Goal: Check status: Check status

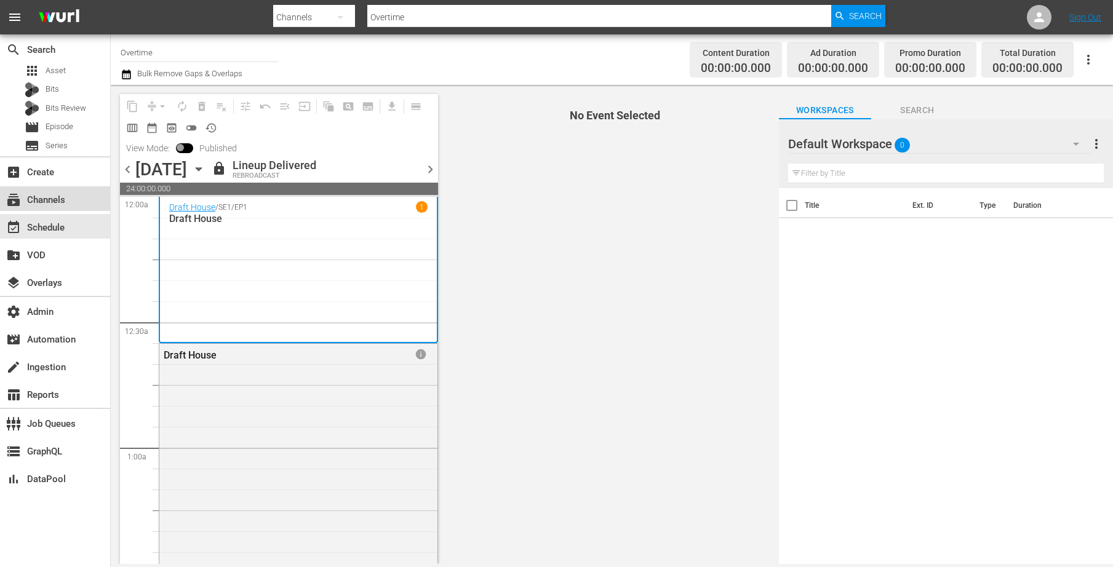
click at [52, 193] on div "subscriptions Channels" at bounding box center [34, 198] width 69 height 11
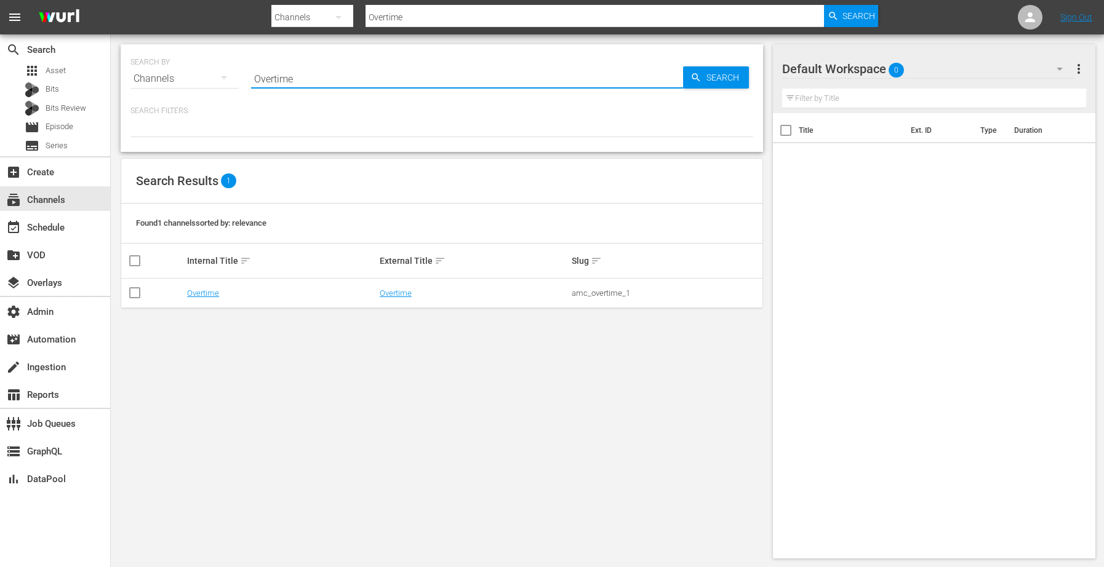
click at [331, 83] on input "Overtime" at bounding box center [467, 79] width 432 height 30
type input "O"
type input "msg"
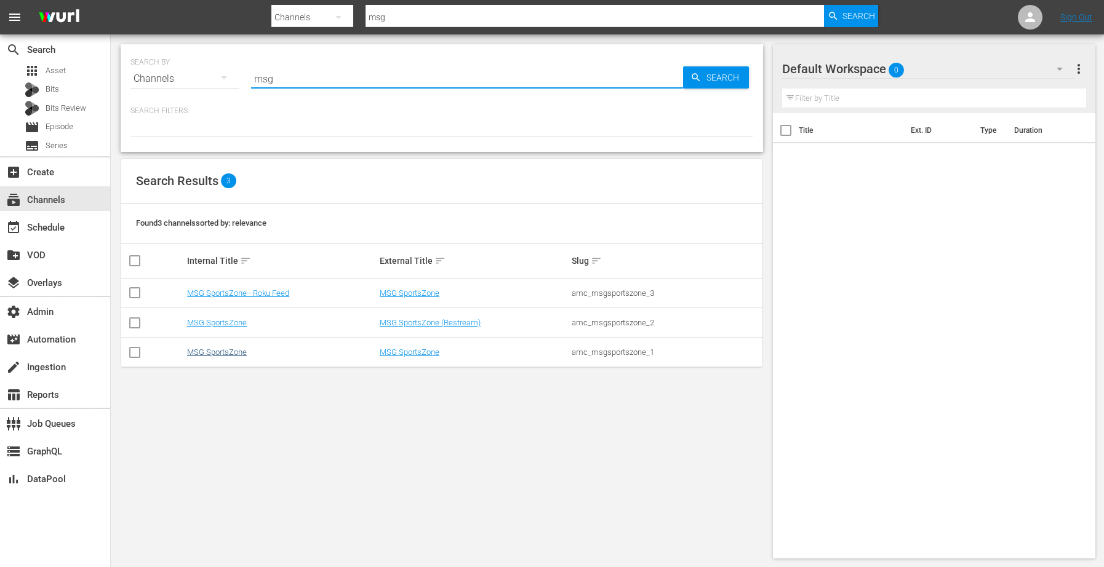
type input "msg"
click at [222, 351] on link "MSG SportsZone" at bounding box center [217, 352] width 60 height 9
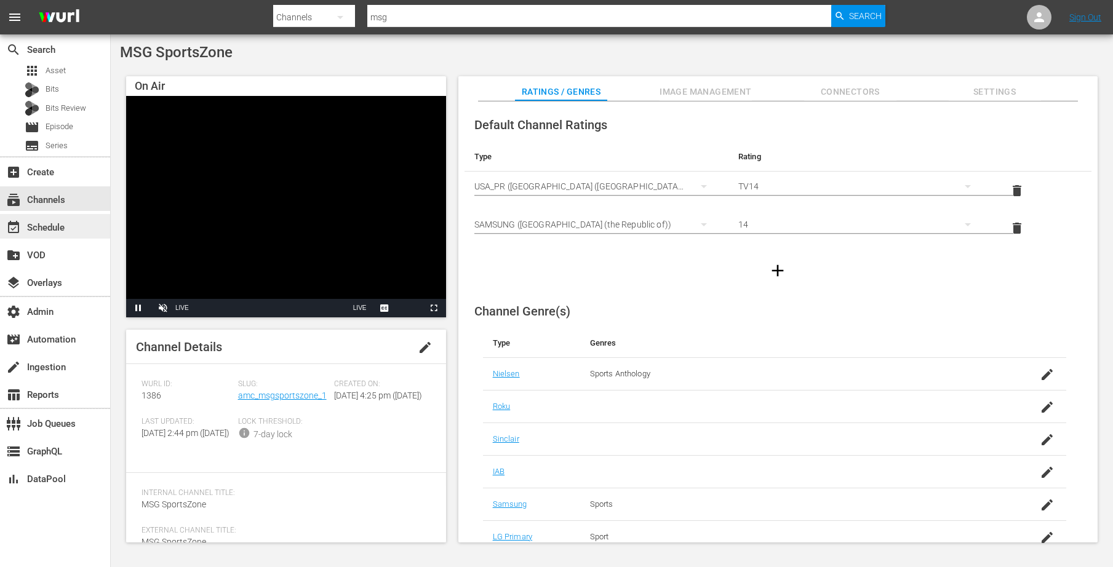
click at [66, 224] on div "event_available Schedule" at bounding box center [34, 225] width 69 height 11
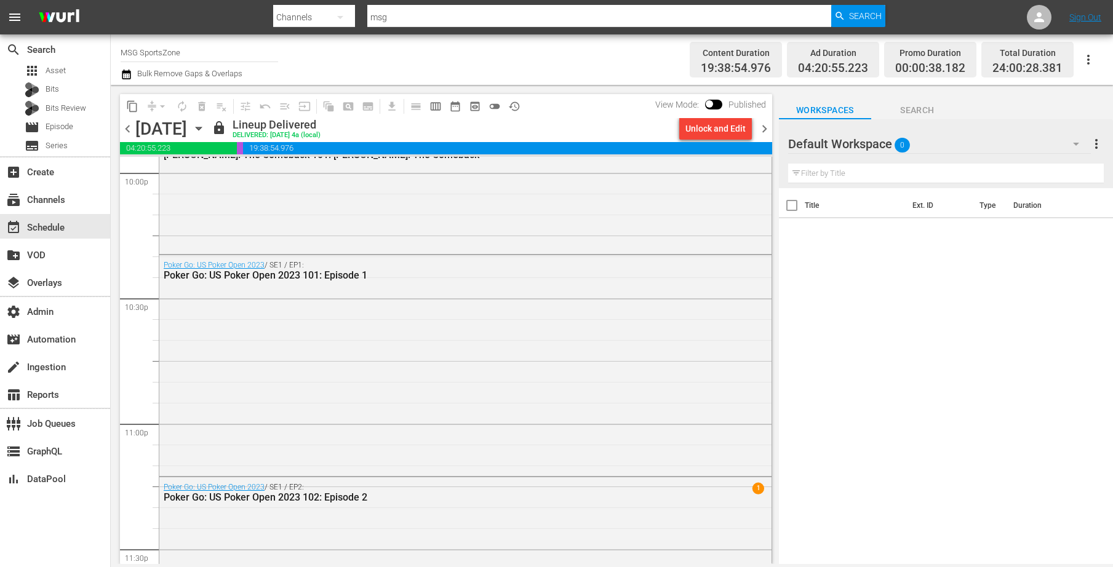
scroll to position [5643, 0]
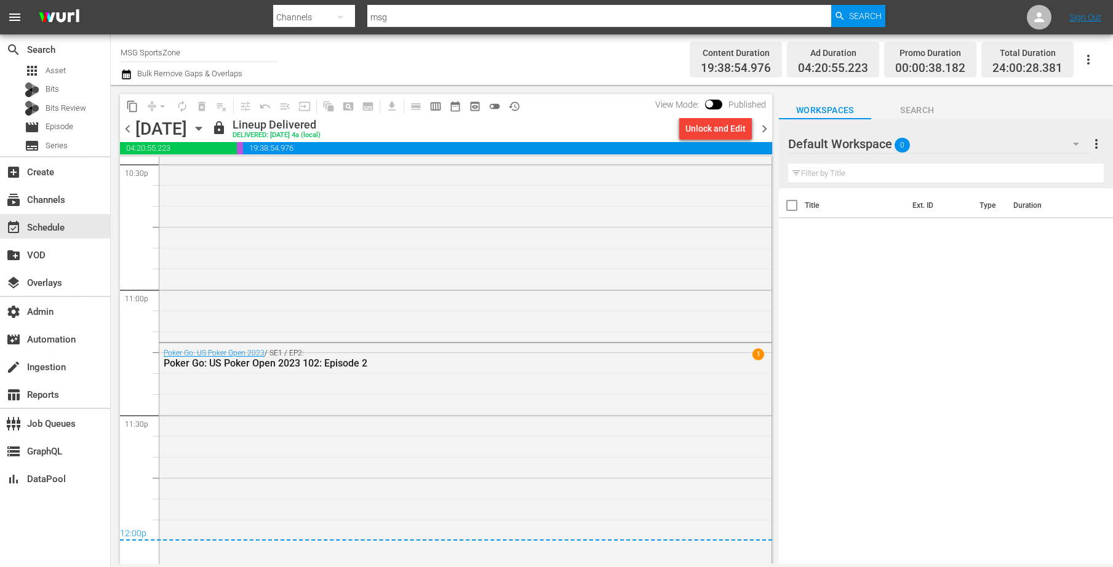
click at [206, 129] on icon "button" at bounding box center [199, 129] width 14 height 14
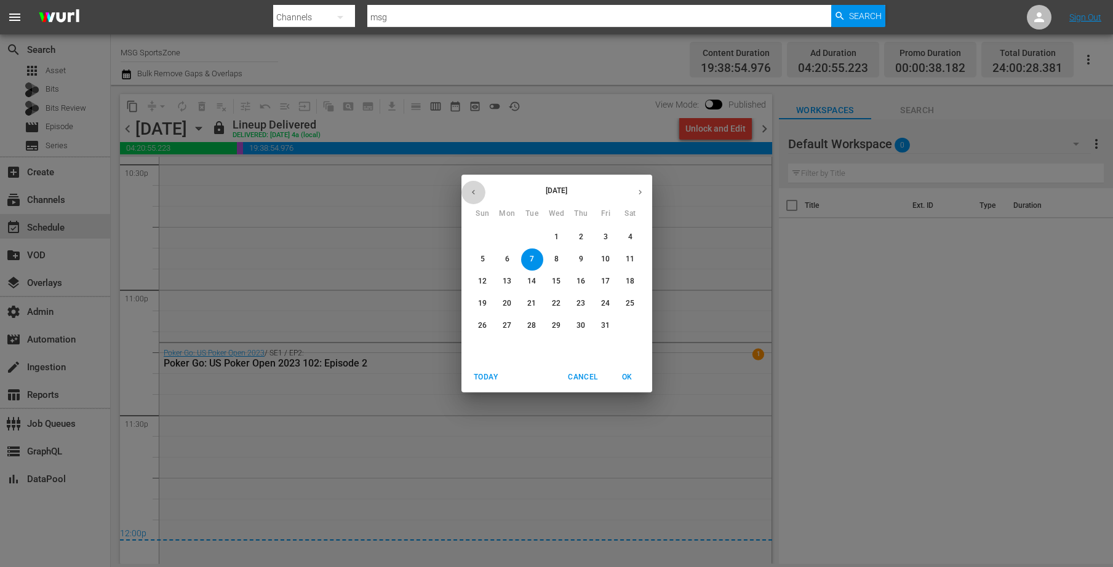
click at [469, 186] on button "button" at bounding box center [474, 192] width 24 height 24
click at [503, 235] on span "1" at bounding box center [508, 237] width 22 height 10
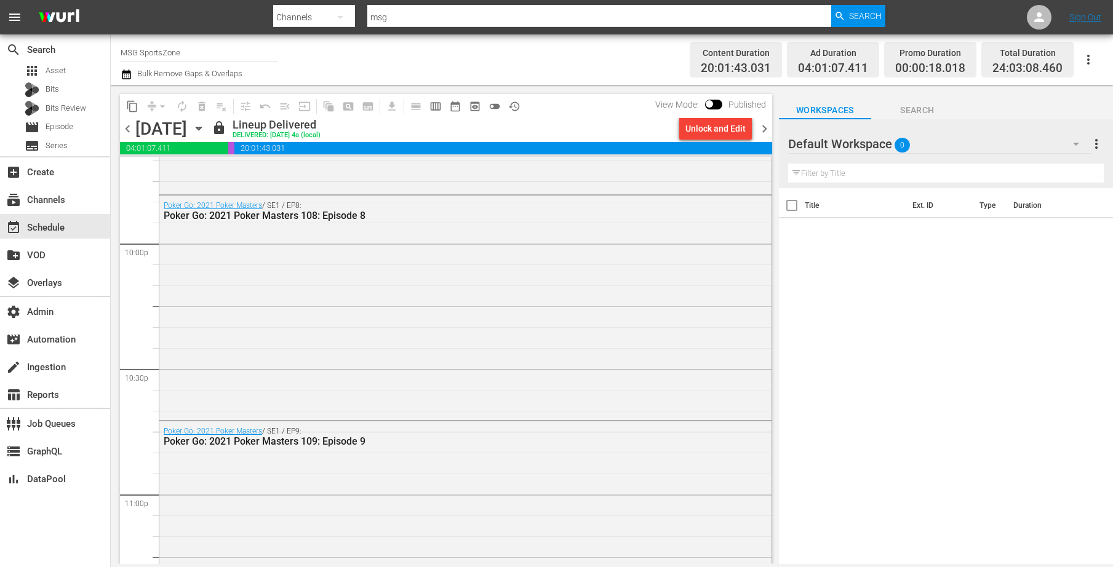
scroll to position [5746, 0]
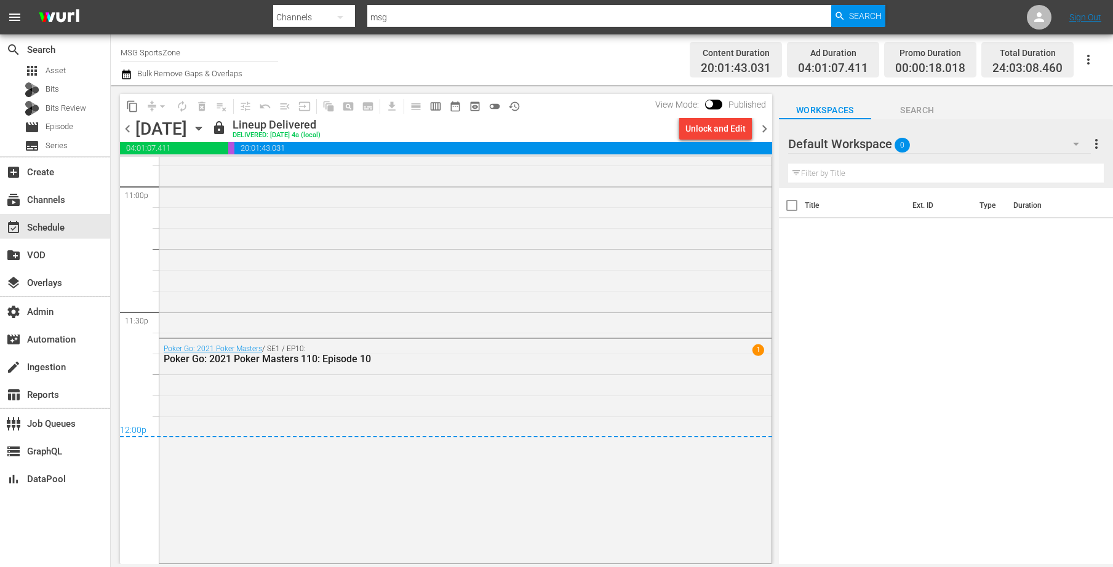
click at [201, 128] on icon "button" at bounding box center [199, 128] width 6 height 3
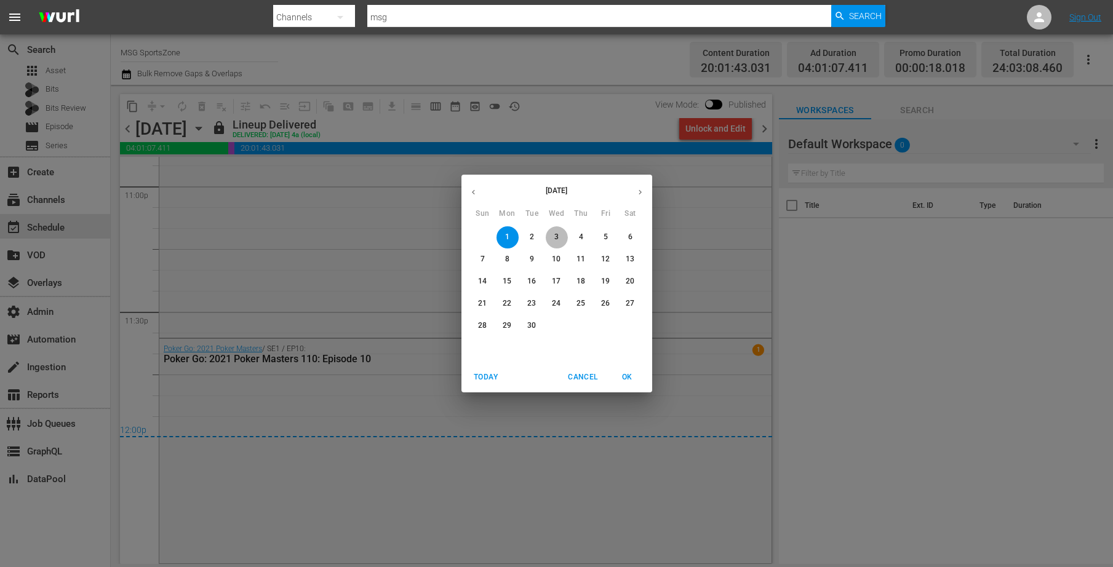
click at [550, 240] on span "3" at bounding box center [557, 237] width 22 height 10
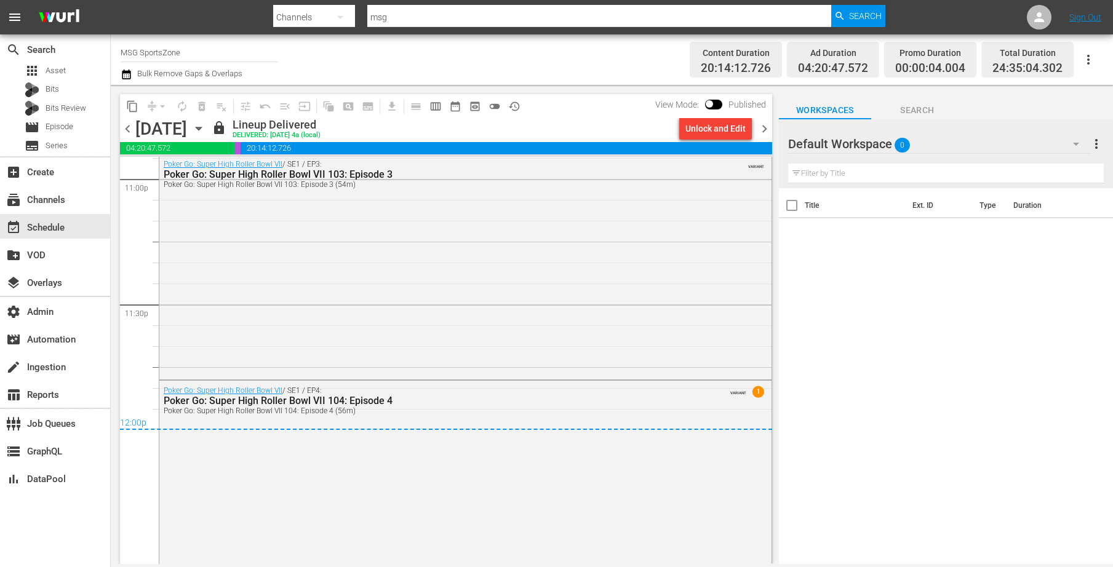
scroll to position [5804, 0]
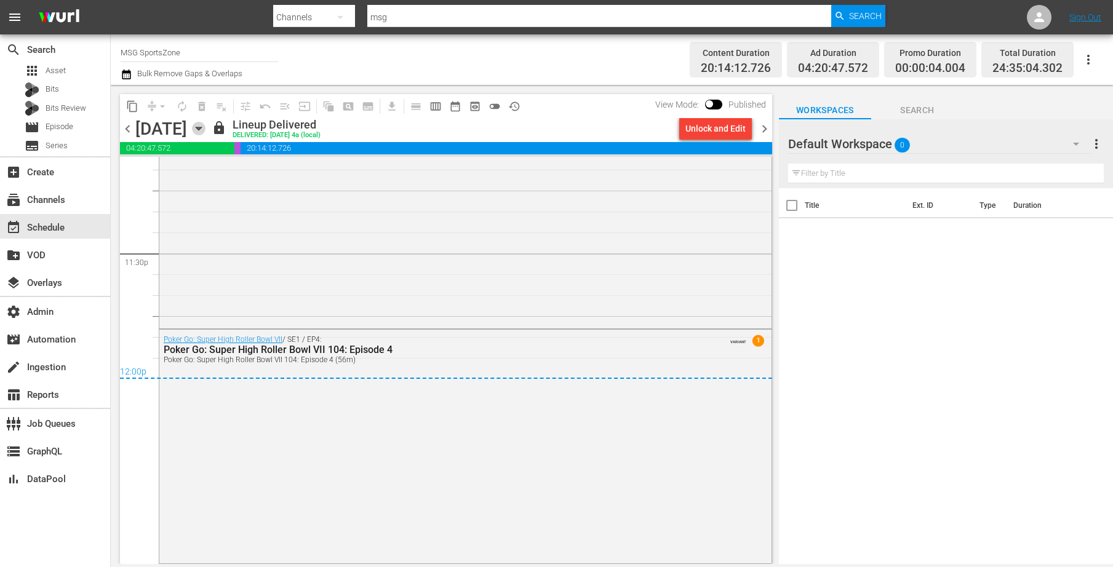
click at [201, 129] on icon "button" at bounding box center [199, 128] width 6 height 3
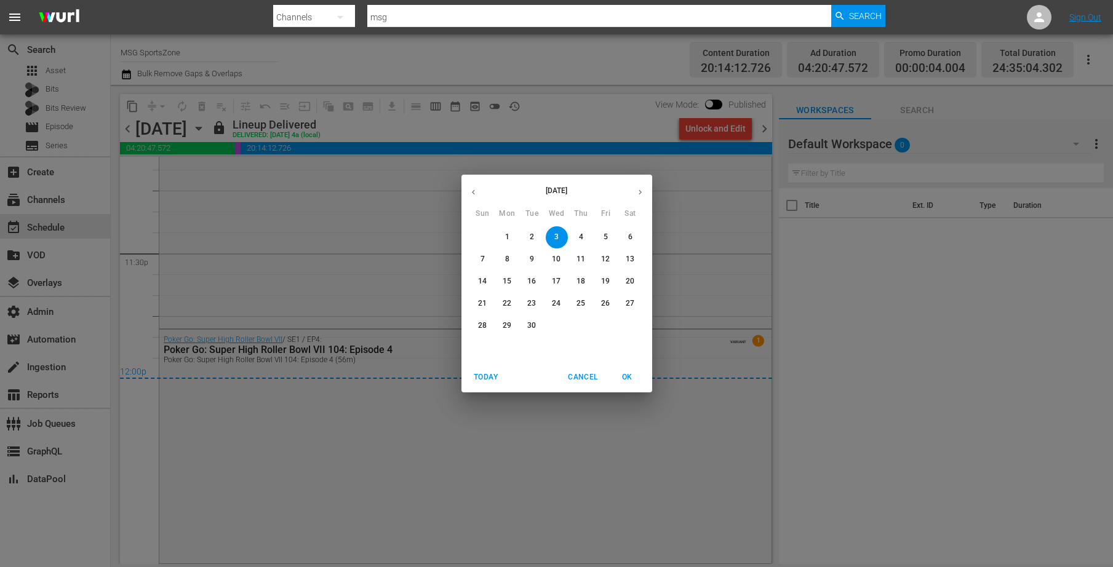
click at [531, 233] on p "2" at bounding box center [532, 237] width 4 height 10
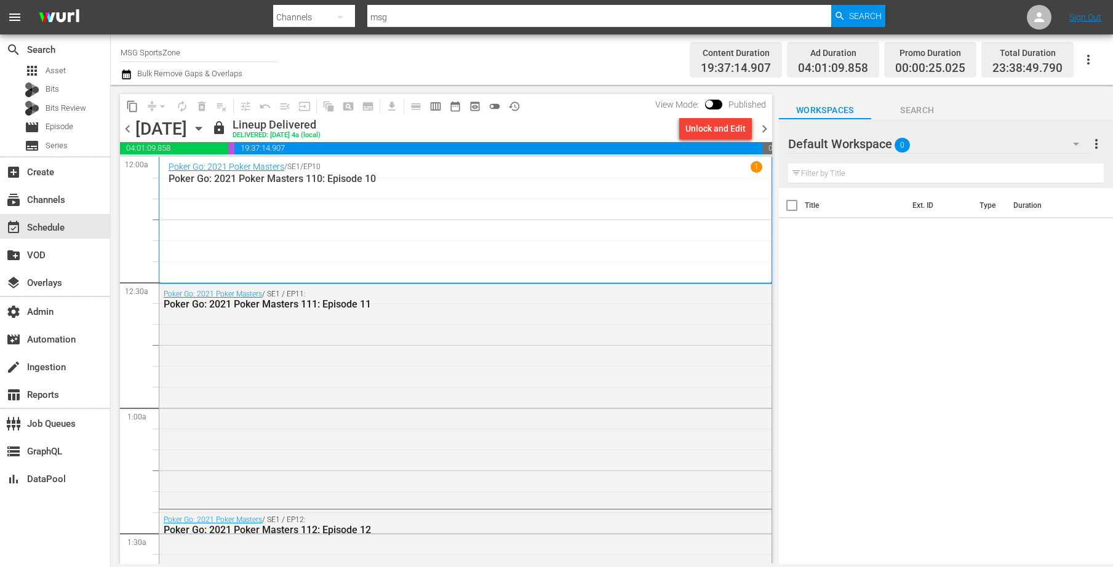
click at [201, 128] on icon "button" at bounding box center [199, 128] width 6 height 3
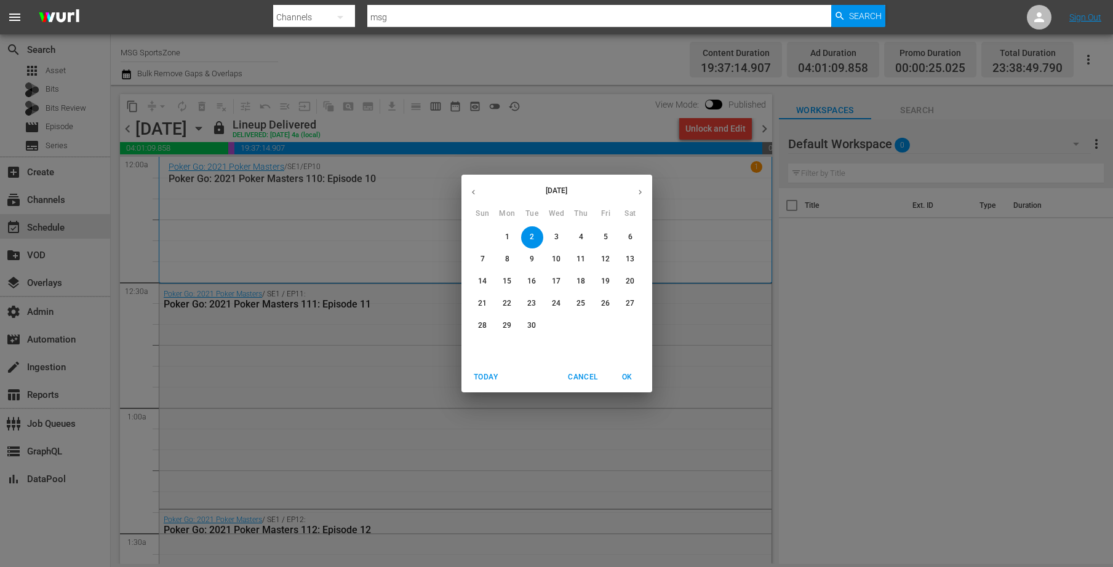
click at [553, 232] on span "3" at bounding box center [557, 237] width 22 height 10
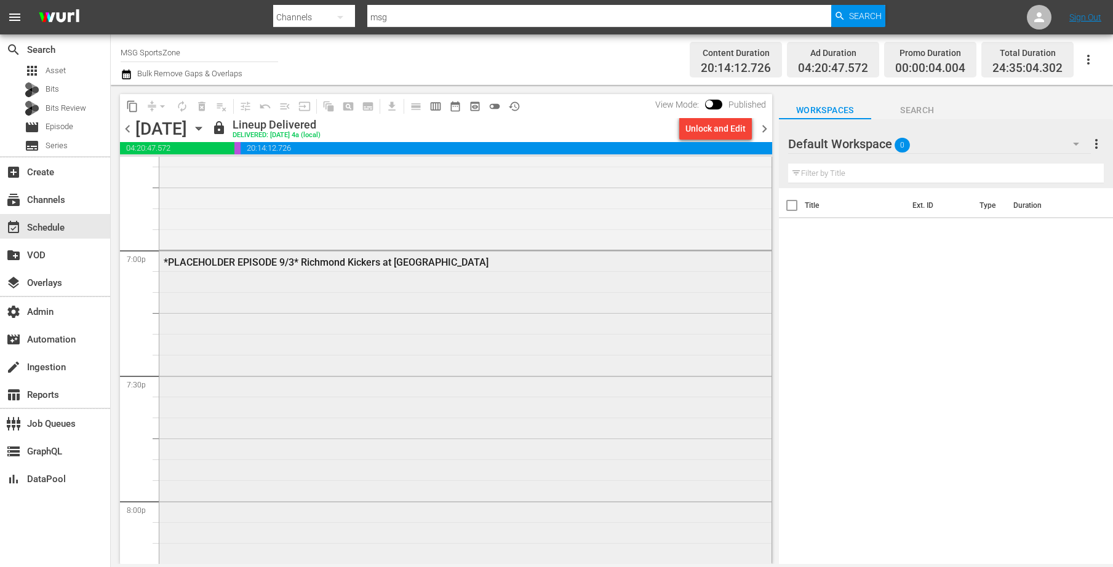
scroll to position [4727, 0]
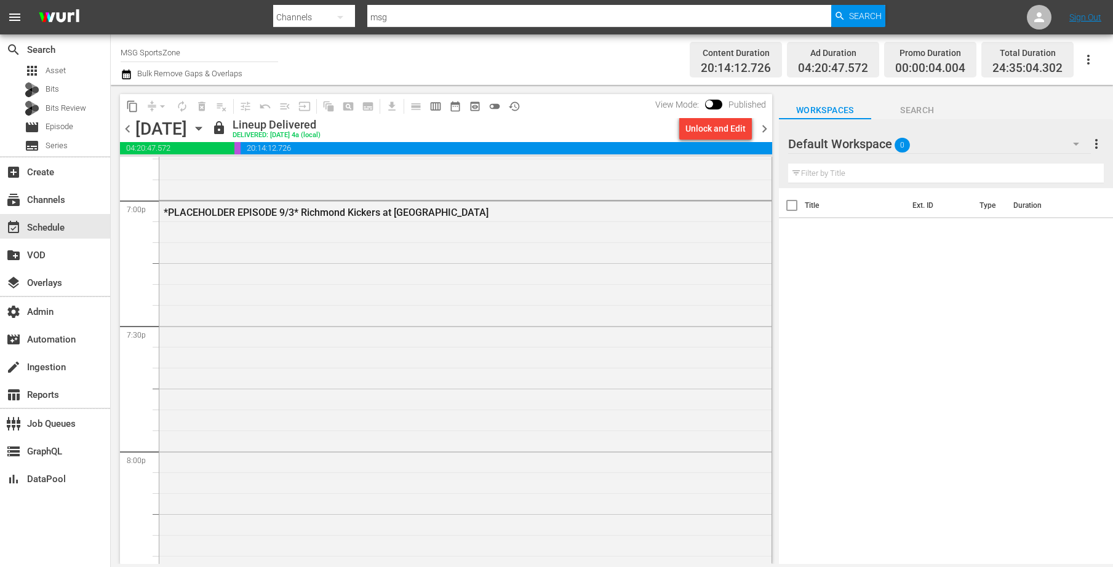
click at [206, 125] on icon "button" at bounding box center [199, 129] width 14 height 14
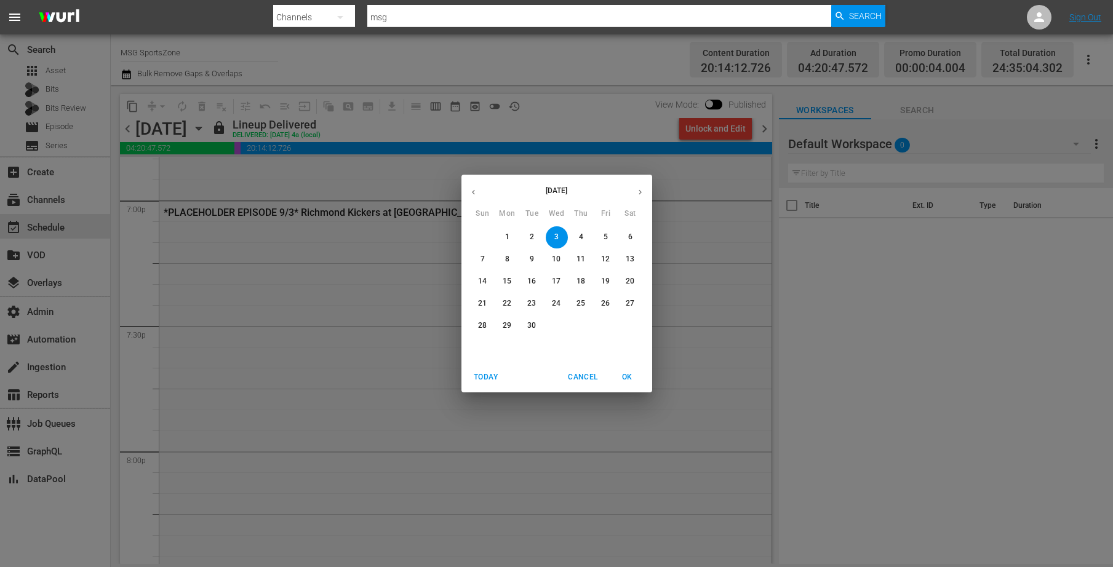
click at [576, 236] on span "4" at bounding box center [582, 237] width 22 height 10
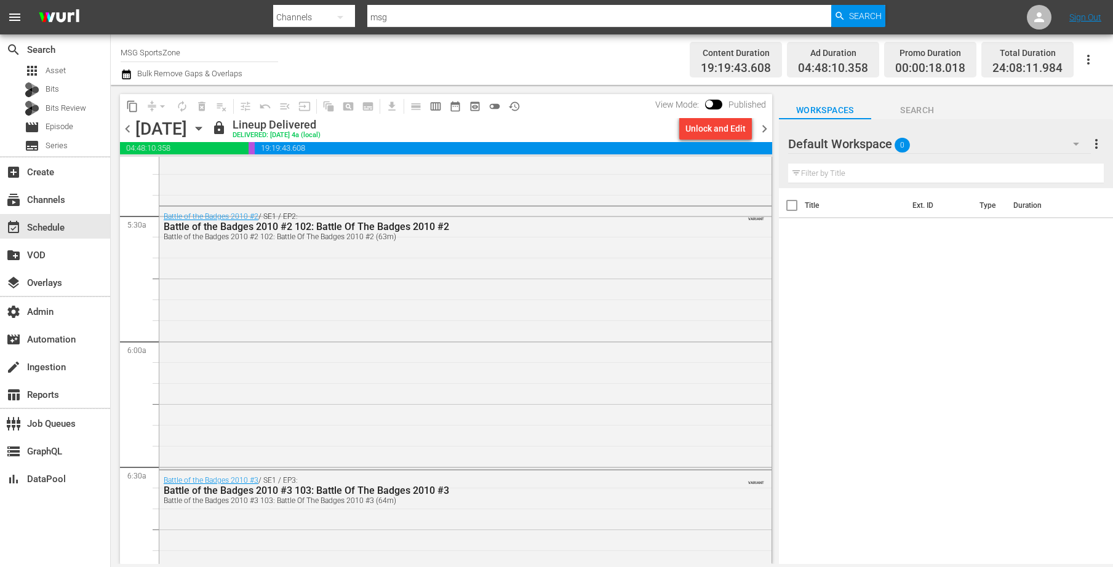
scroll to position [1313, 0]
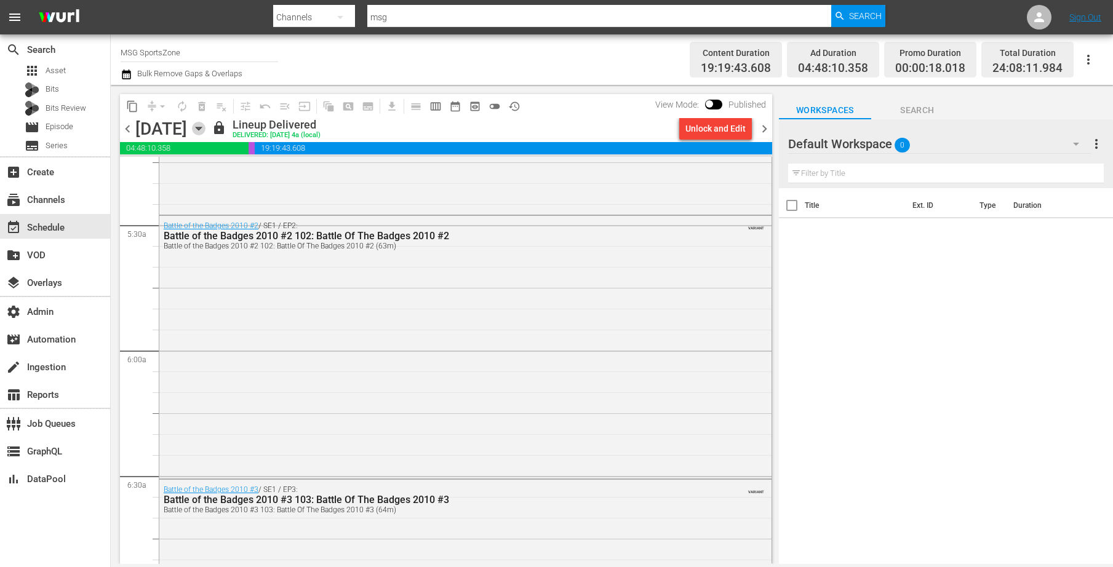
click at [206, 127] on icon "button" at bounding box center [199, 129] width 14 height 14
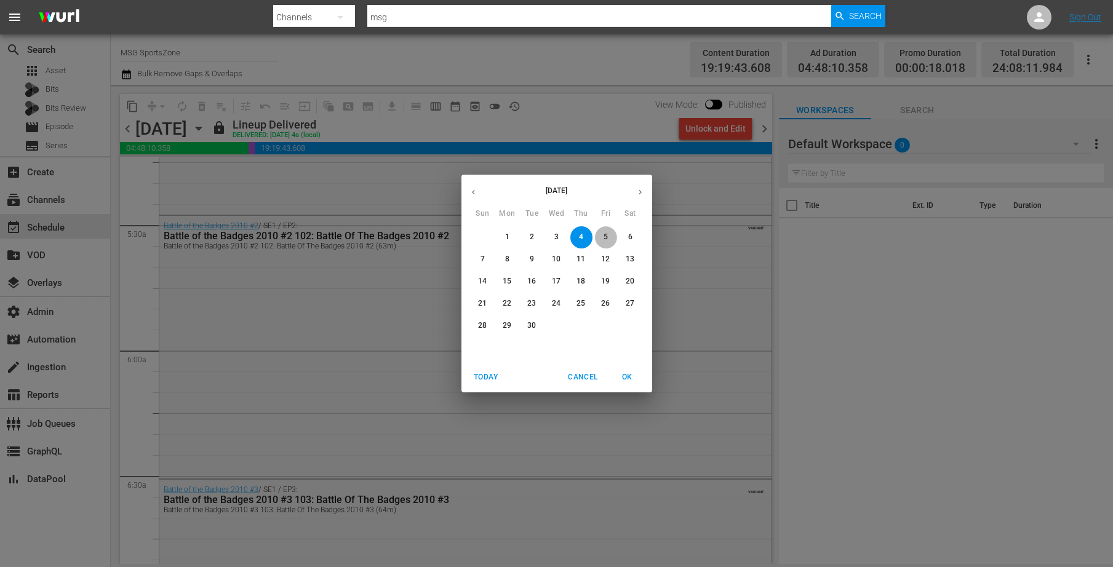
click at [601, 231] on button "5" at bounding box center [606, 237] width 22 height 22
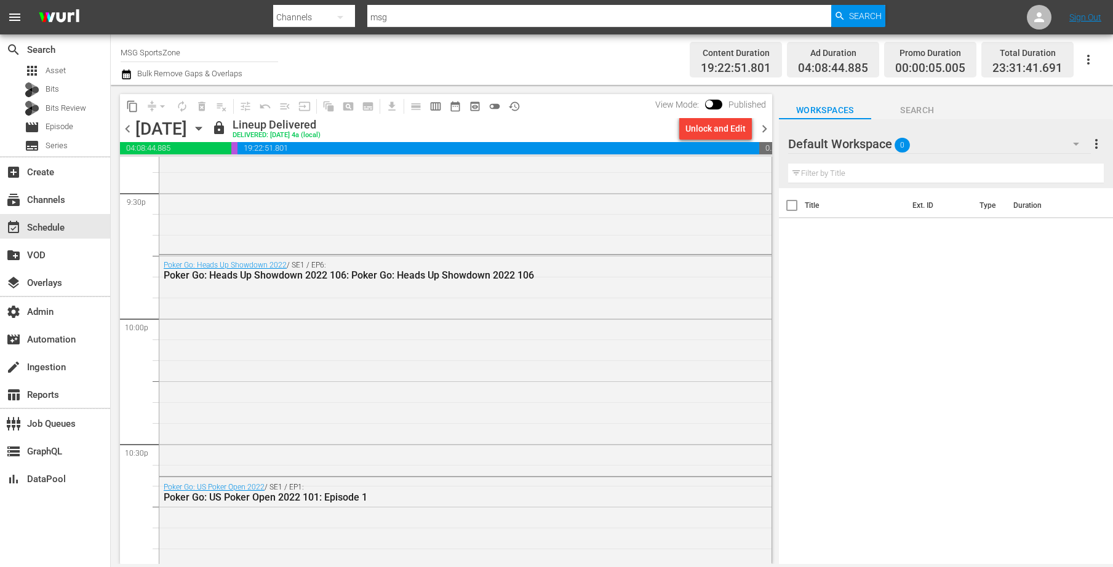
scroll to position [5720, 0]
